Goal: Information Seeking & Learning: Check status

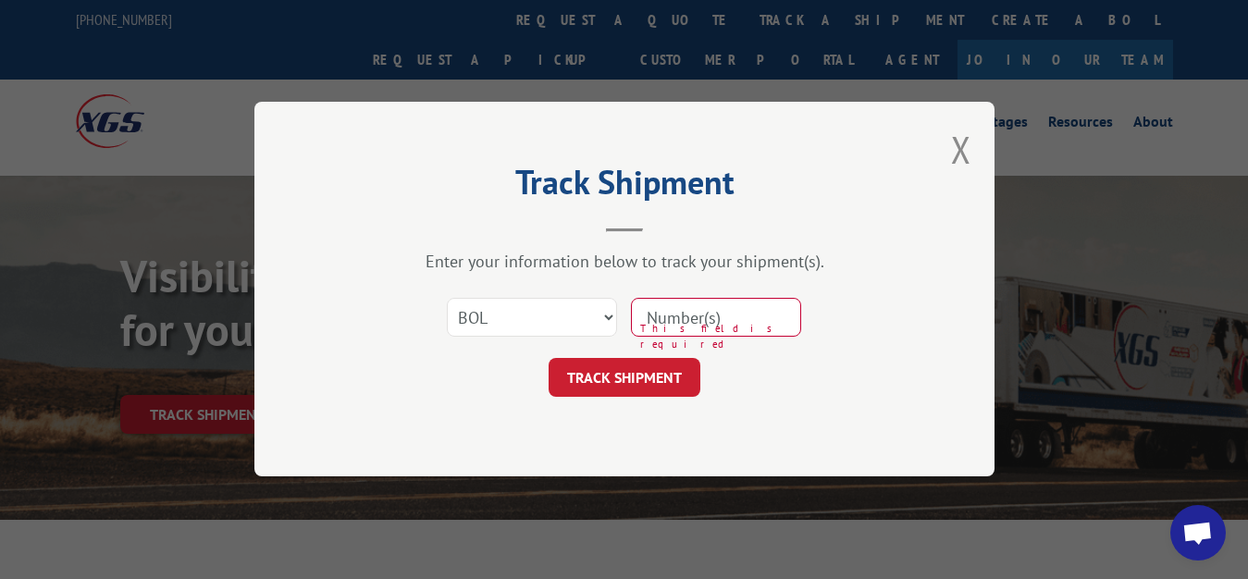
select select "bol"
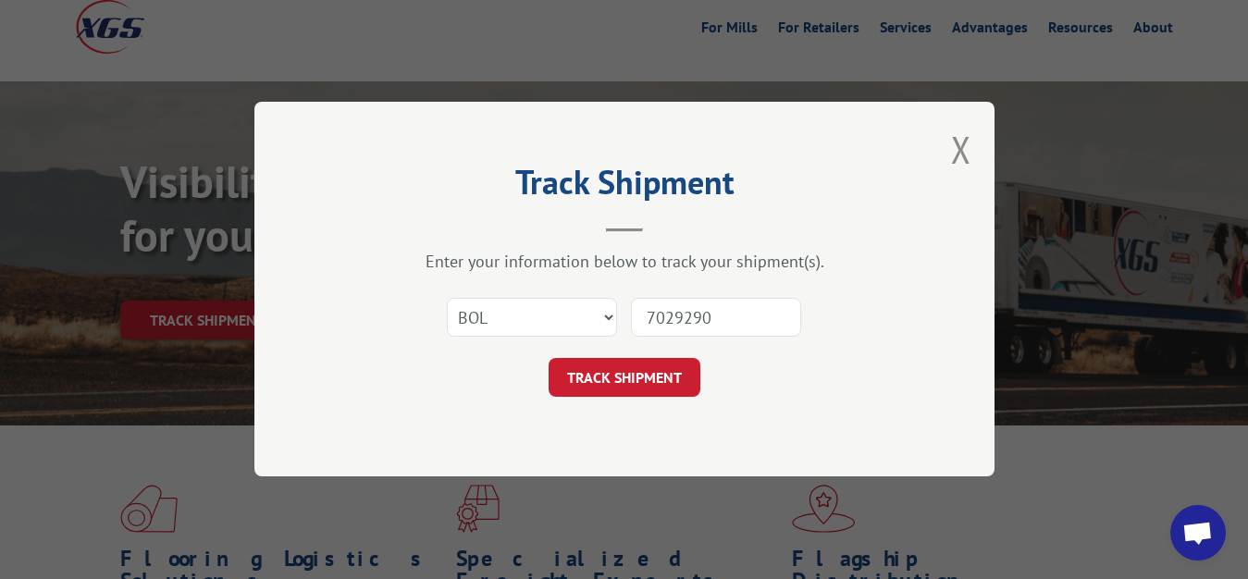
type input "7029290"
click button "TRACK SHIPMENT" at bounding box center [625, 378] width 152 height 39
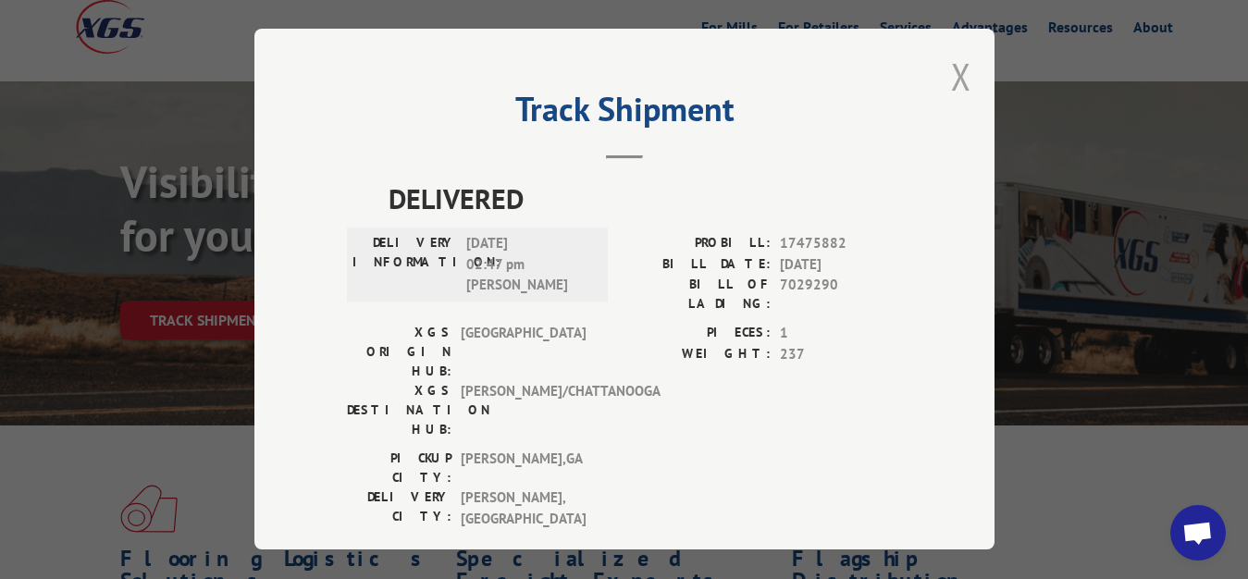
click at [965, 69] on button "Close modal" at bounding box center [961, 76] width 20 height 49
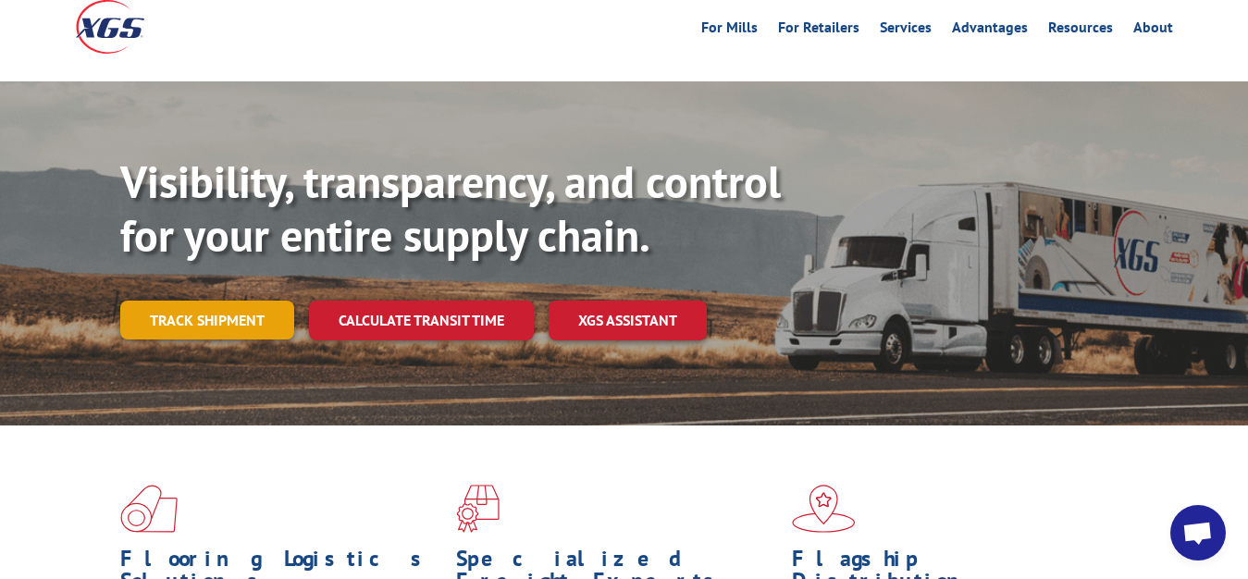
click at [229, 301] on link "Track shipment" at bounding box center [207, 320] width 174 height 39
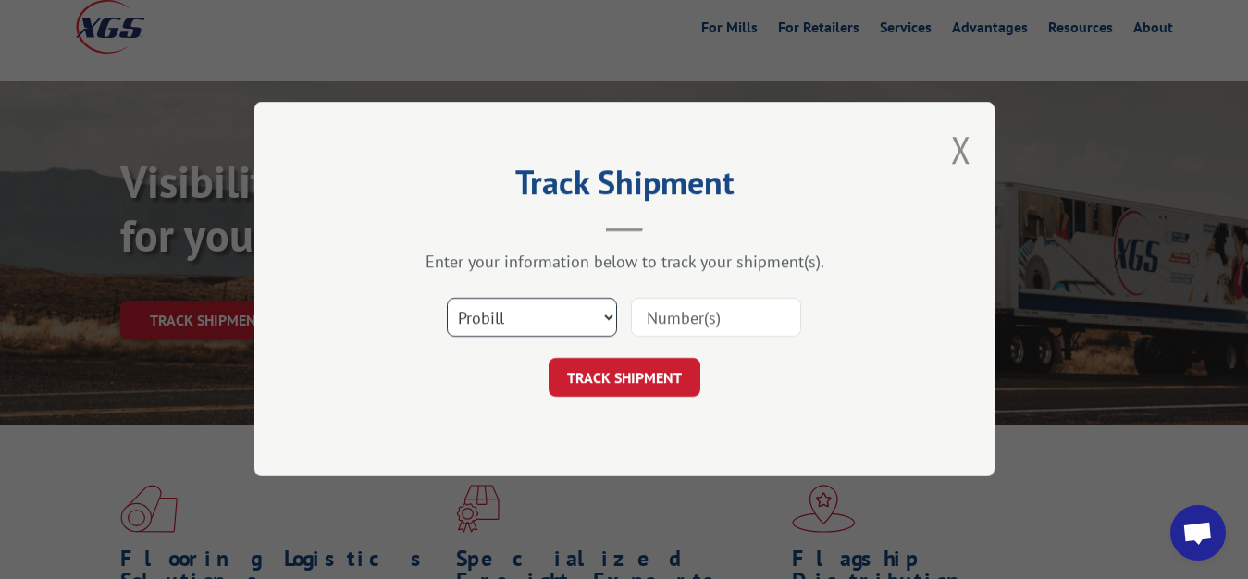
click at [447, 299] on select "Select category... Probill BOL PO" at bounding box center [532, 318] width 170 height 39
select select "bol"
click option "BOL" at bounding box center [0, 0] width 0 height 0
click at [670, 328] on input at bounding box center [716, 318] width 170 height 39
type input "7076976"
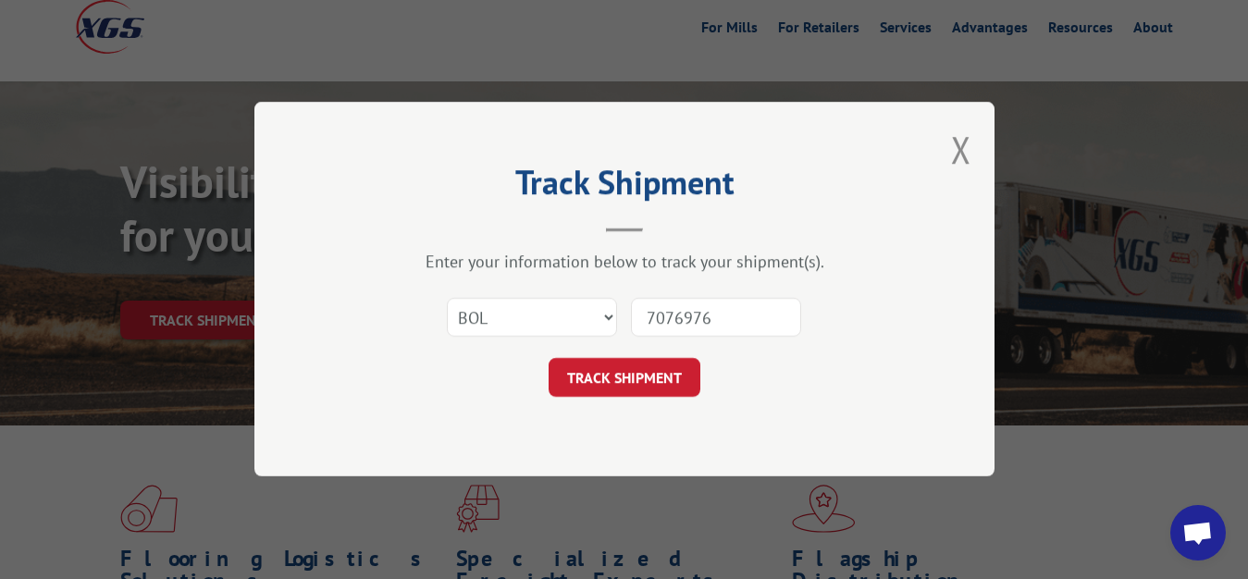
click button "TRACK SHIPMENT" at bounding box center [625, 378] width 152 height 39
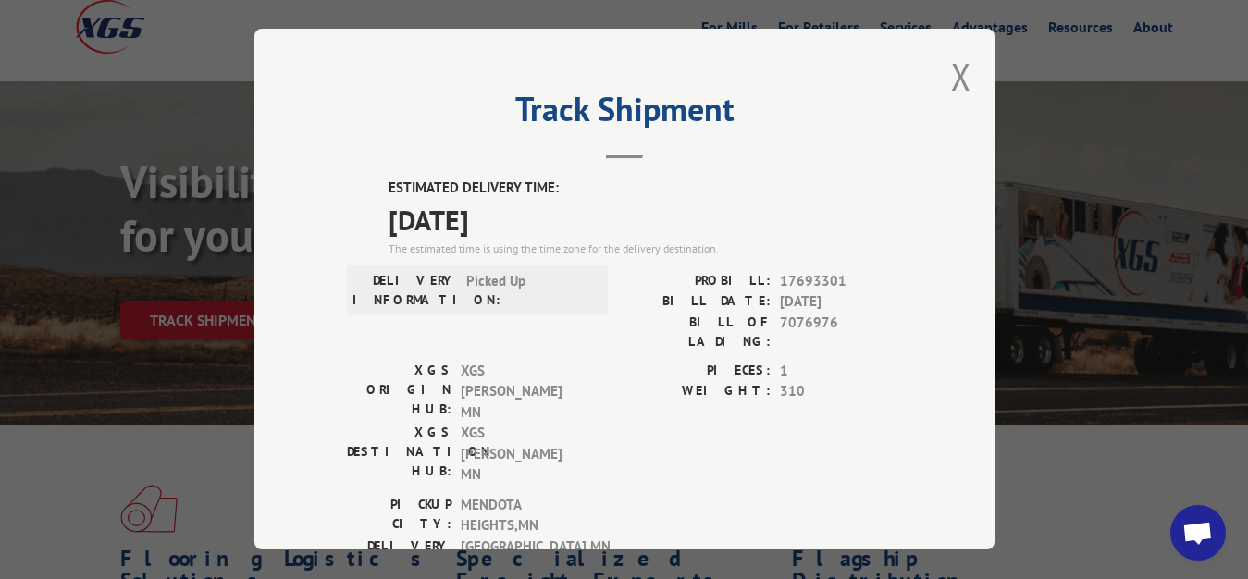
drag, startPoint x: 947, startPoint y: 70, endPoint x: 935, endPoint y: 116, distance: 47.2
click at [951, 72] on button "Close modal" at bounding box center [961, 76] width 20 height 49
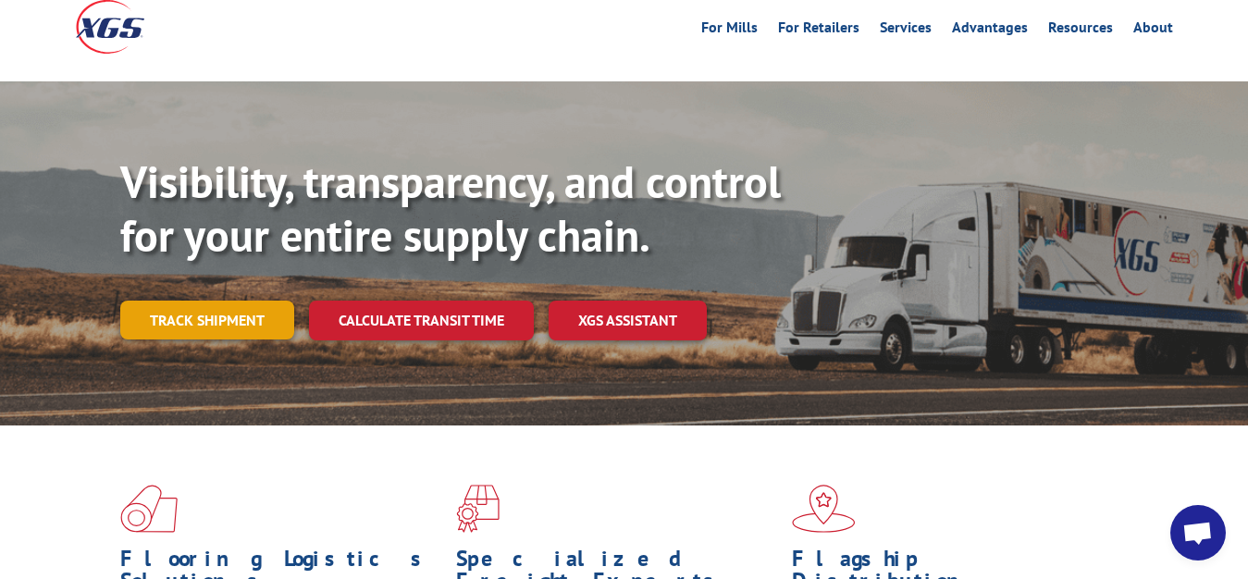
click at [208, 301] on link "Track shipment" at bounding box center [207, 320] width 174 height 39
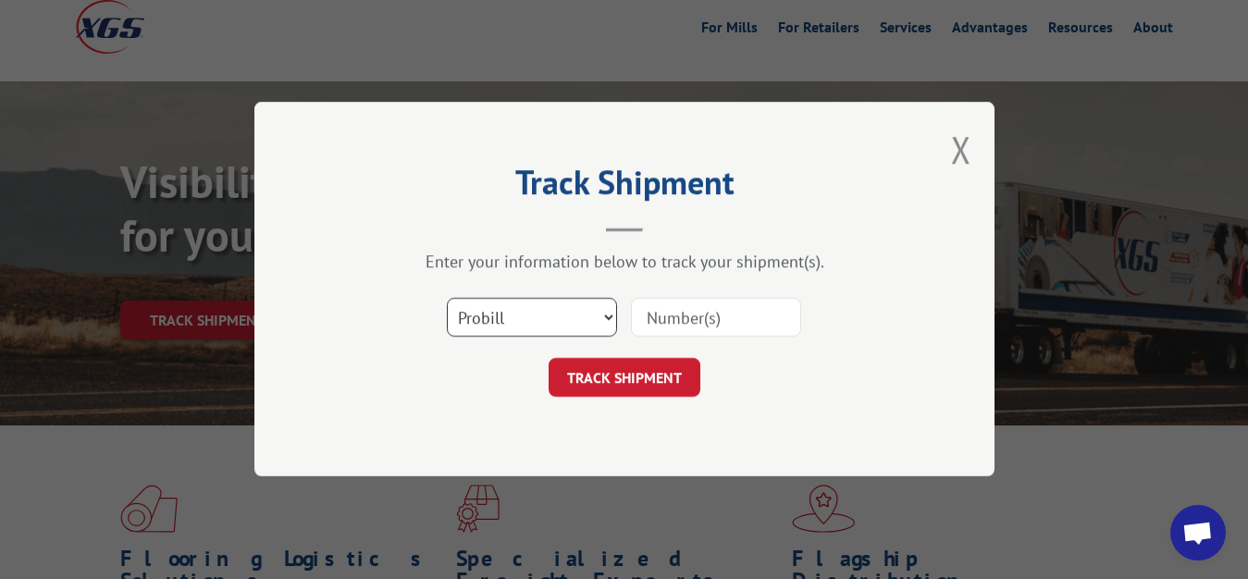
click at [447, 299] on select "Select category... Probill BOL PO" at bounding box center [532, 318] width 170 height 39
select select "bol"
click option "BOL" at bounding box center [0, 0] width 0 height 0
drag, startPoint x: 694, startPoint y: 312, endPoint x: 697, endPoint y: 291, distance: 21.5
click at [694, 311] on input at bounding box center [716, 318] width 170 height 39
